Goal: Information Seeking & Learning: Learn about a topic

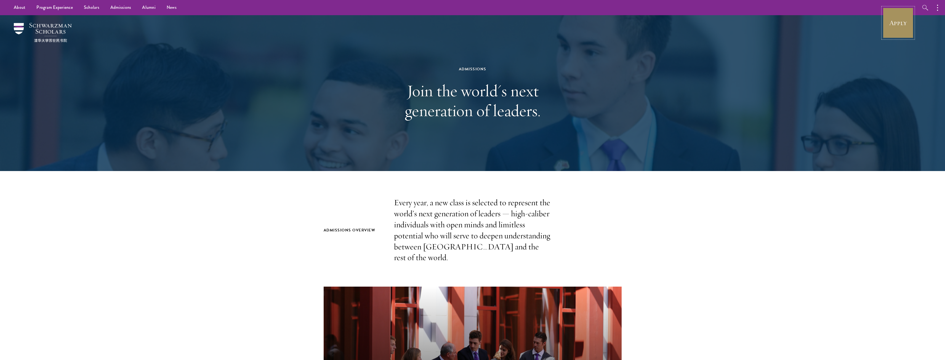
click at [896, 15] on link "Apply" at bounding box center [898, 22] width 31 height 31
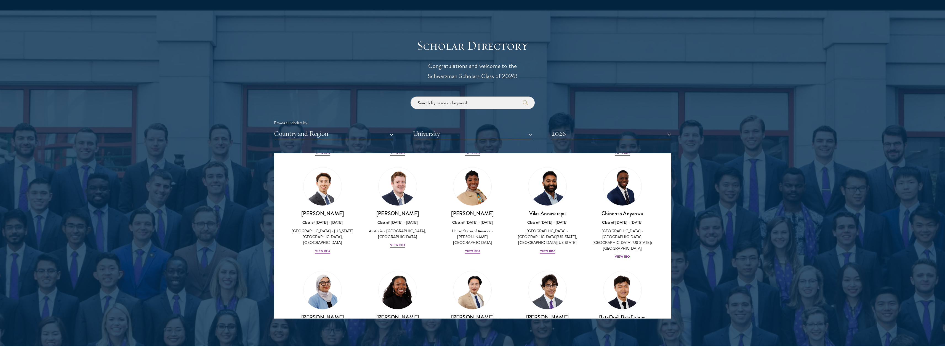
scroll to position [248, 0]
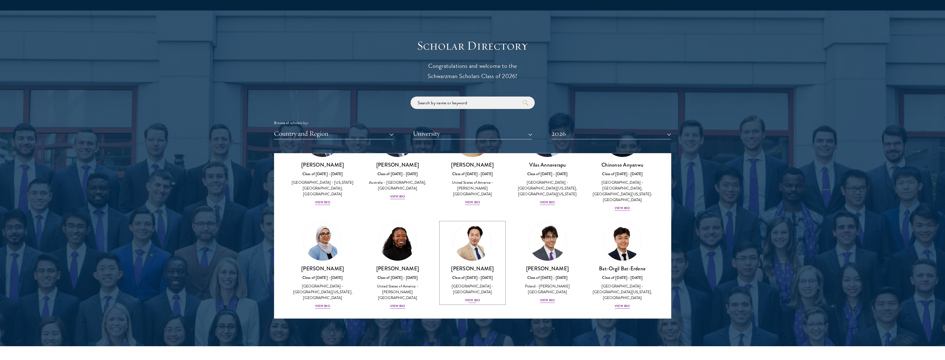
click at [469, 289] on div "[PERSON_NAME] Class of [DATE] - [DATE] [GEOGRAPHIC_DATA] - [GEOGRAPHIC_DATA] Vi…" at bounding box center [473, 284] width 64 height 38
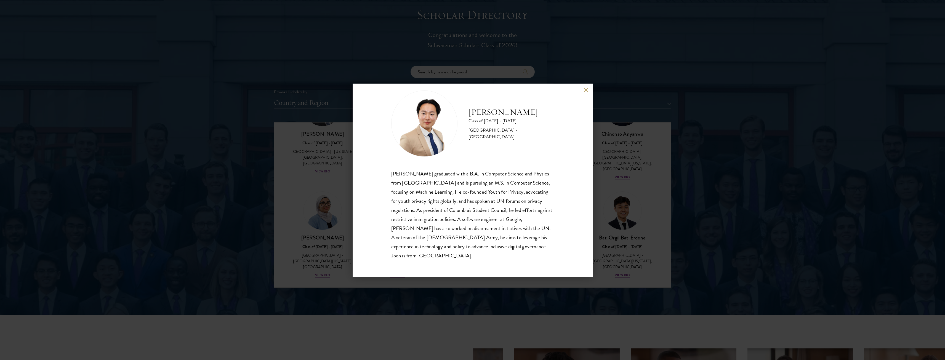
scroll to position [662, 0]
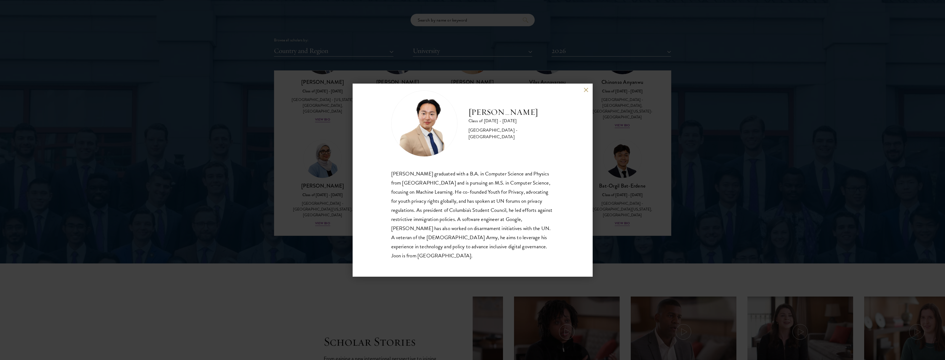
click at [586, 91] on button at bounding box center [586, 90] width 5 height 5
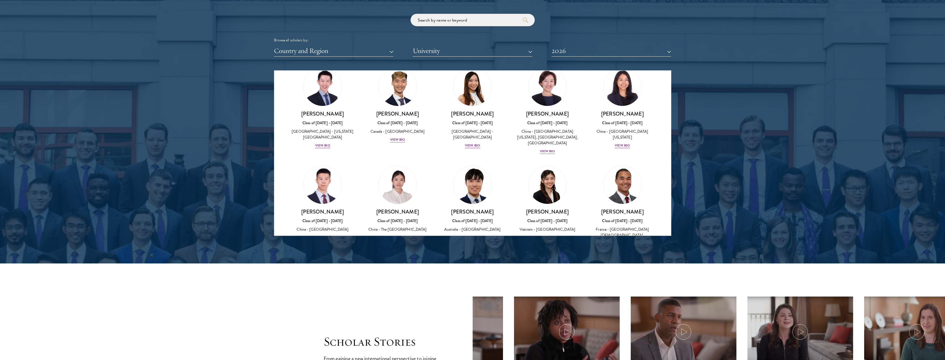
scroll to position [1492, 0]
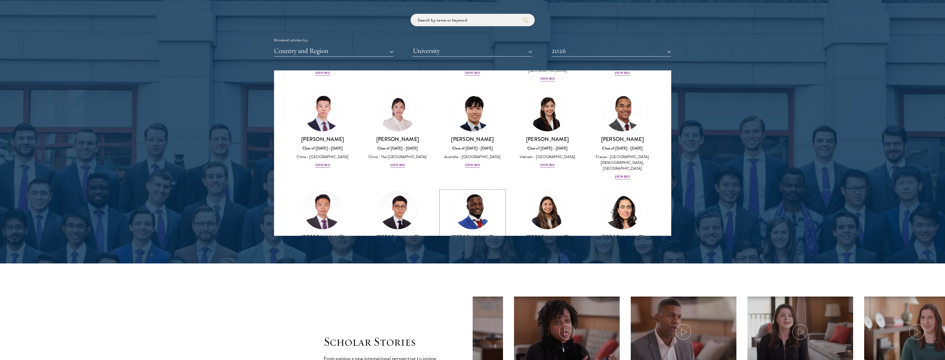
click at [477, 272] on div "View Bio" at bounding box center [472, 274] width 15 height 5
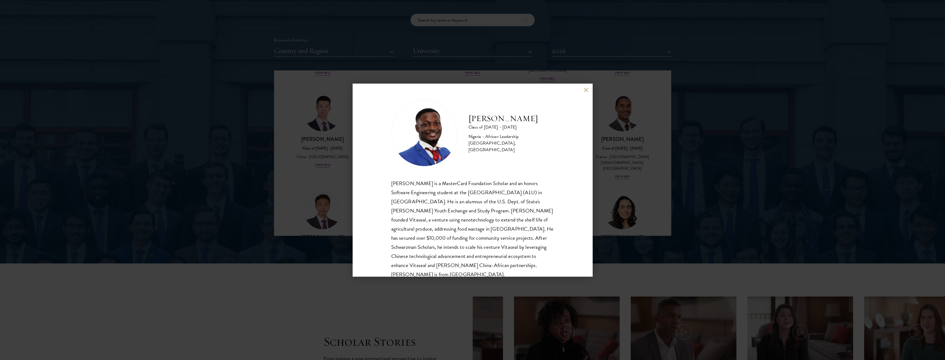
scroll to position [10, 0]
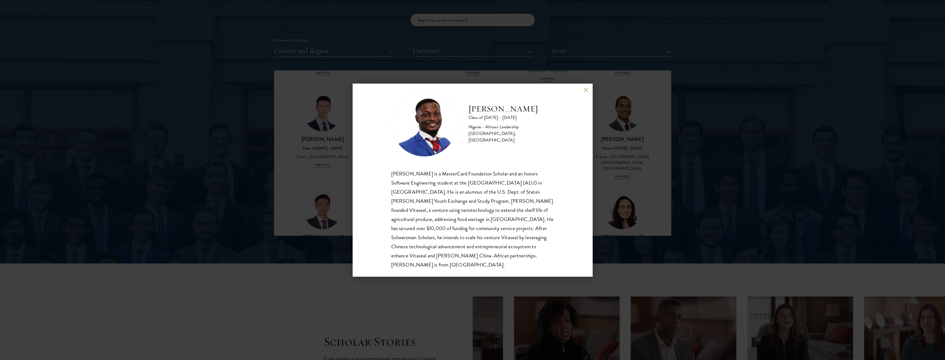
click at [588, 90] on button at bounding box center [586, 90] width 5 height 5
